Goal: Go to known website: Access a specific website the user already knows

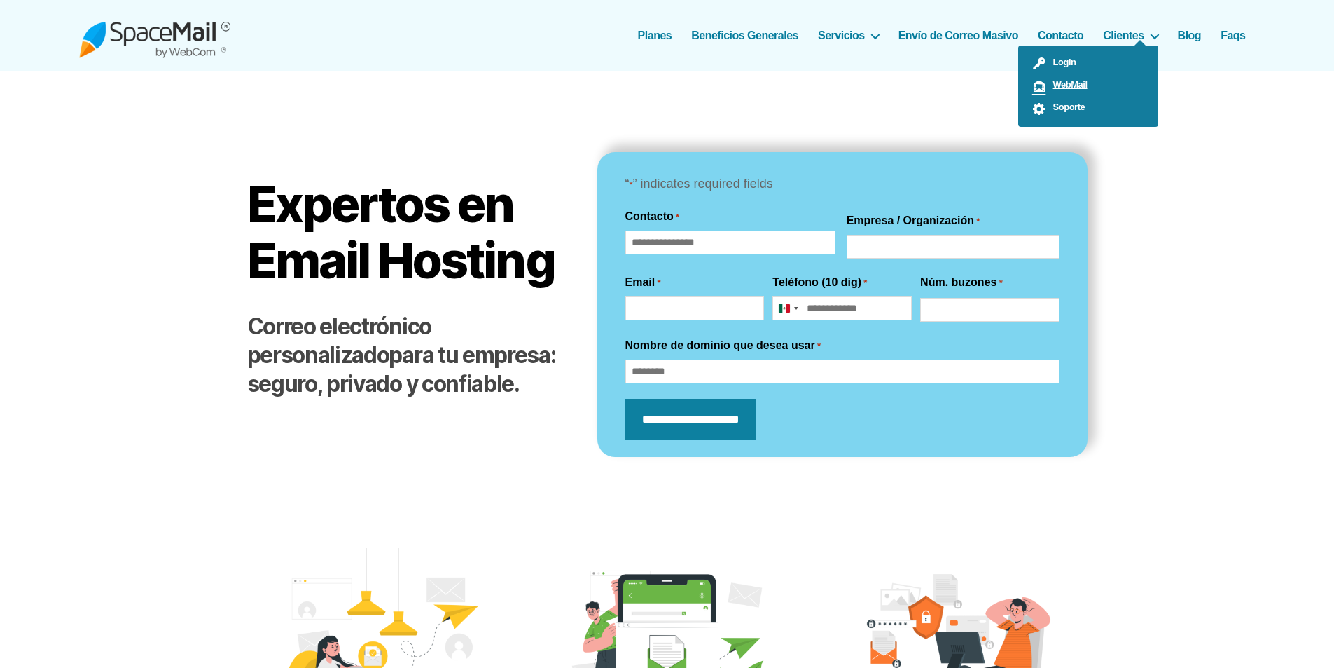
click at [1059, 80] on span "WebMail" at bounding box center [1067, 84] width 41 height 11
click at [1078, 85] on span "WebMail" at bounding box center [1067, 84] width 41 height 11
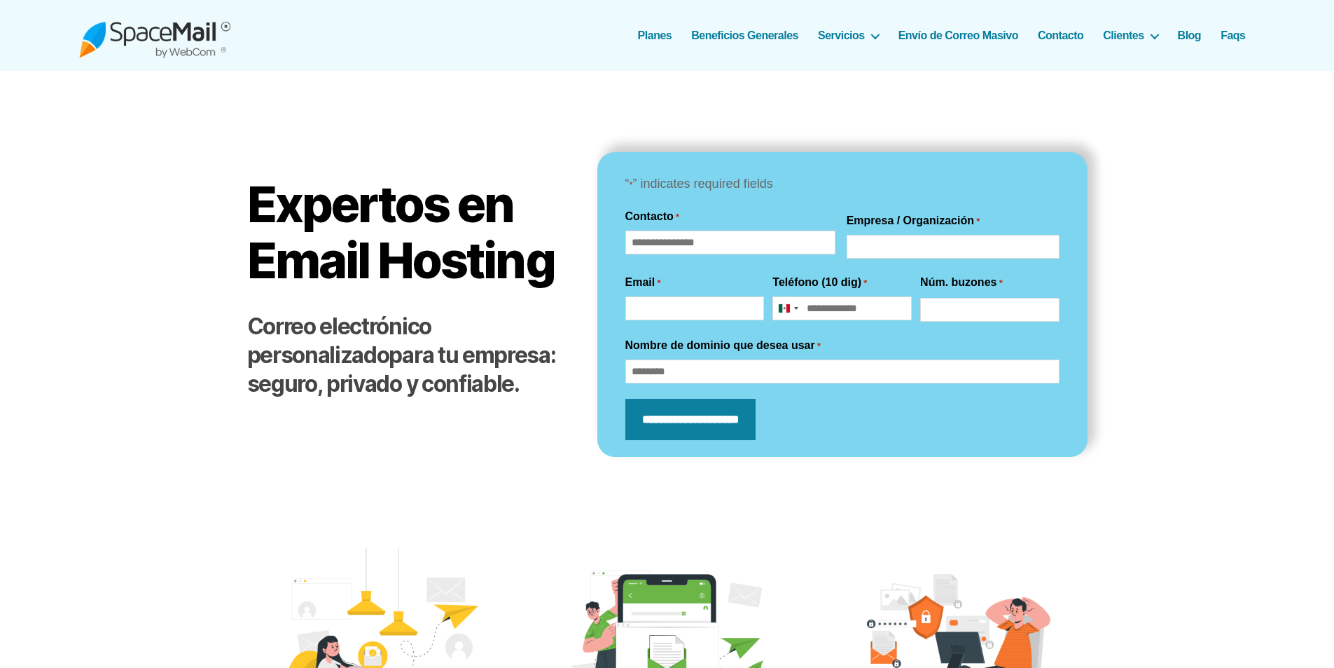
click at [1138, 43] on div "SpaceMail® Correo Electrónico profesional que sí funciona... [GEOGRAPHIC_DATA] …" at bounding box center [667, 35] width 1177 height 71
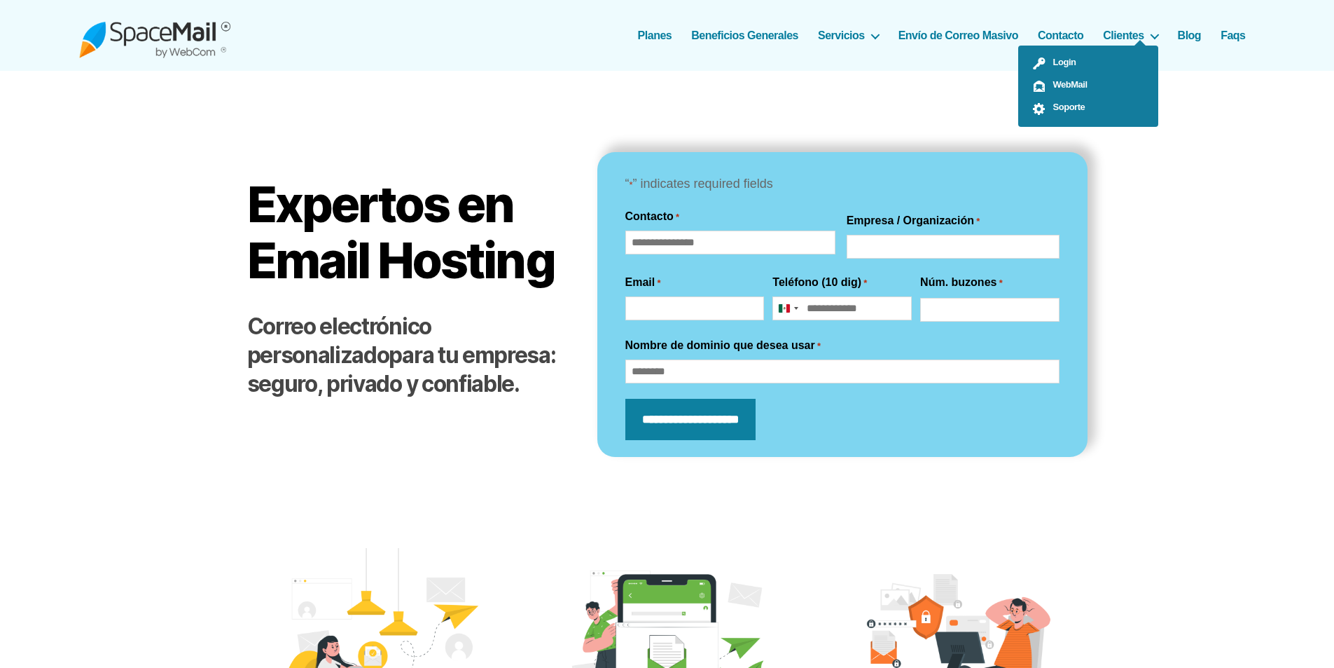
click at [1139, 46] on ul "Login WebMail Soporte" at bounding box center [1089, 86] width 140 height 81
click at [1066, 85] on span "WebMail" at bounding box center [1067, 84] width 41 height 11
click at [1081, 89] on span "WebMail" at bounding box center [1067, 84] width 41 height 11
click at [1100, 79] on link "WebMail" at bounding box center [1089, 86] width 140 height 22
